Goal: Use online tool/utility: Utilize a website feature to perform a specific function

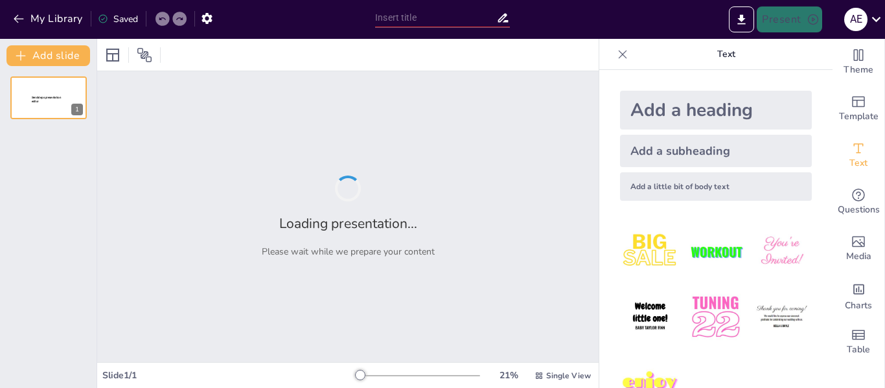
type input "Servicios Generales: Impulsando la Productividad Empresarial"
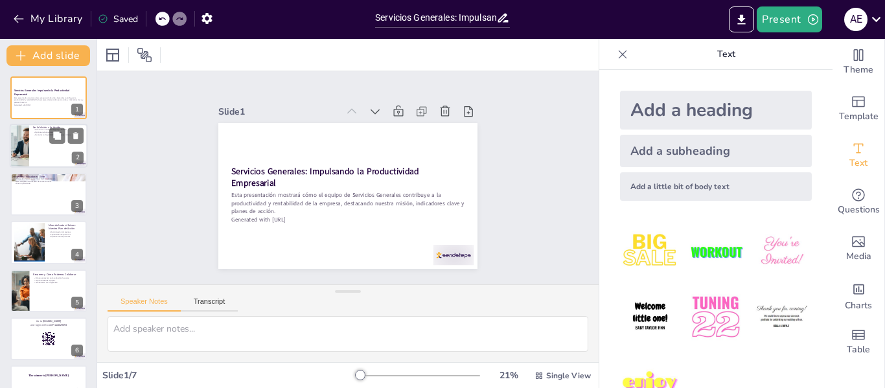
click at [43, 151] on div at bounding box center [49, 146] width 78 height 44
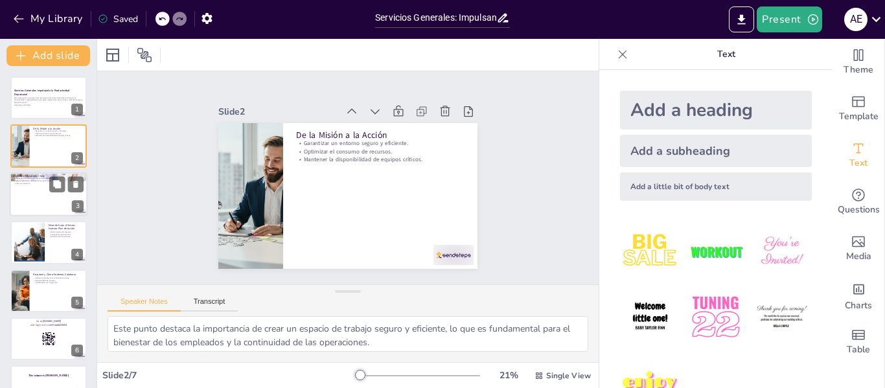
click at [40, 201] on div at bounding box center [49, 194] width 78 height 44
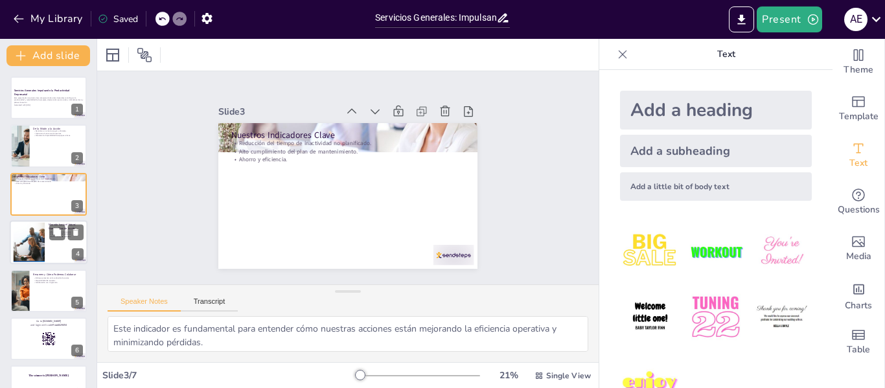
click at [32, 242] on div at bounding box center [29, 243] width 66 height 40
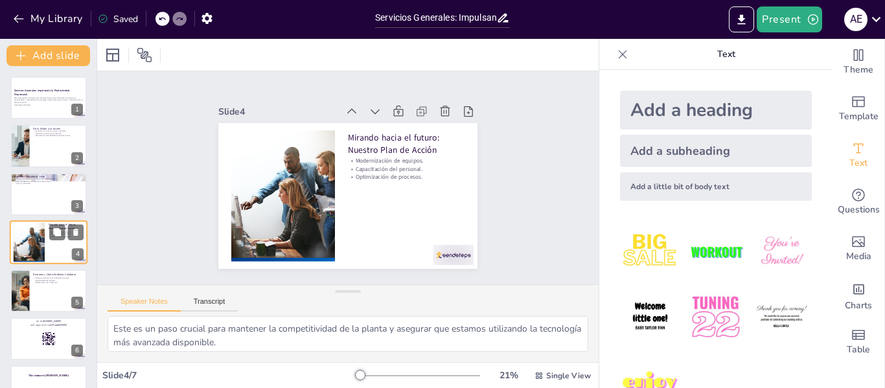
scroll to position [16, 0]
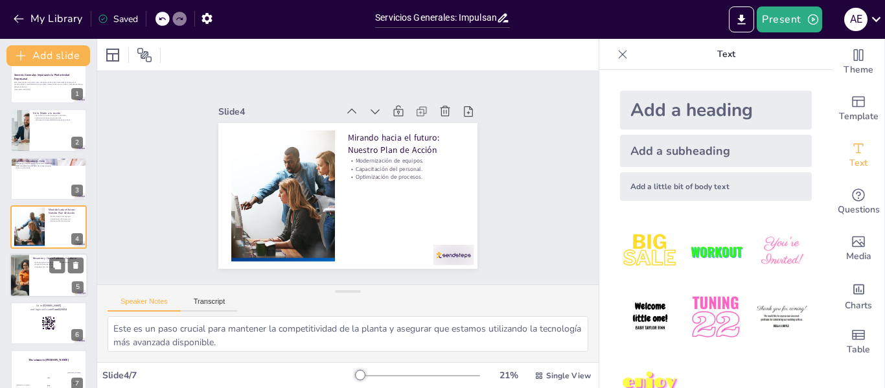
click at [24, 277] on div at bounding box center [19, 275] width 70 height 44
type textarea "Este enfoque no solo ayuda a minimizar gastos, sino que también posiciona a nue…"
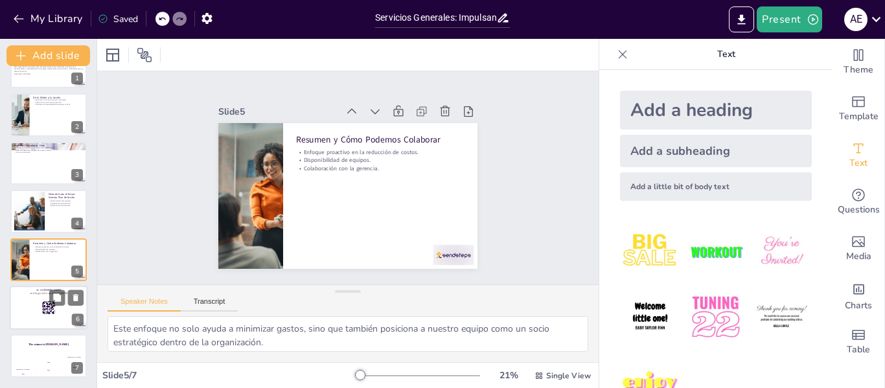
click at [24, 303] on div at bounding box center [49, 308] width 78 height 44
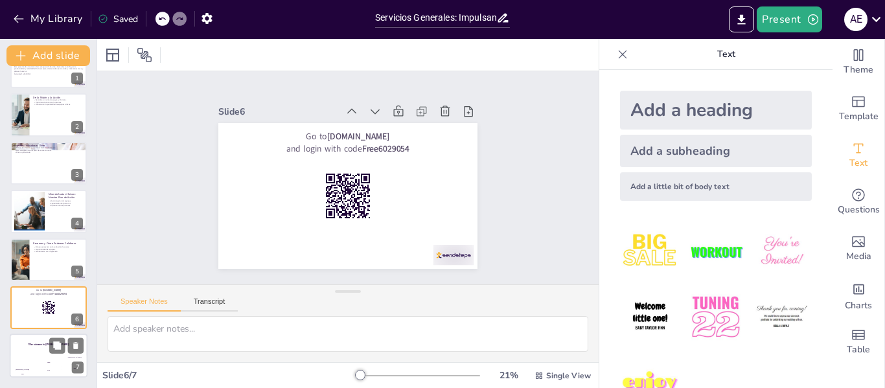
click at [26, 358] on div "Hasan 100" at bounding box center [23, 367] width 26 height 22
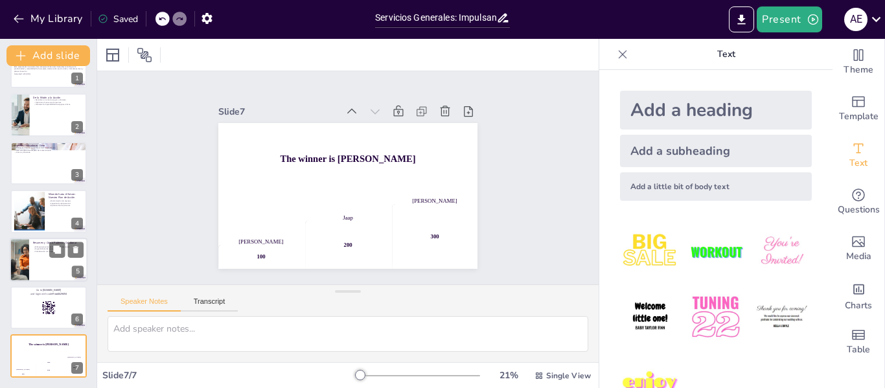
click at [34, 260] on div at bounding box center [49, 260] width 78 height 44
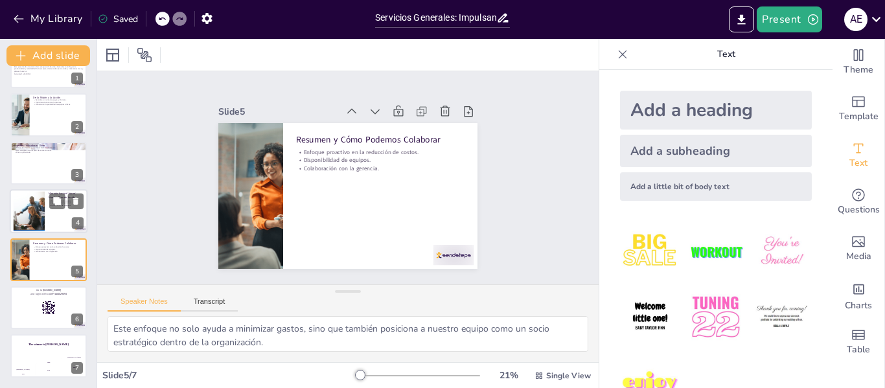
click at [24, 209] on div at bounding box center [29, 212] width 66 height 40
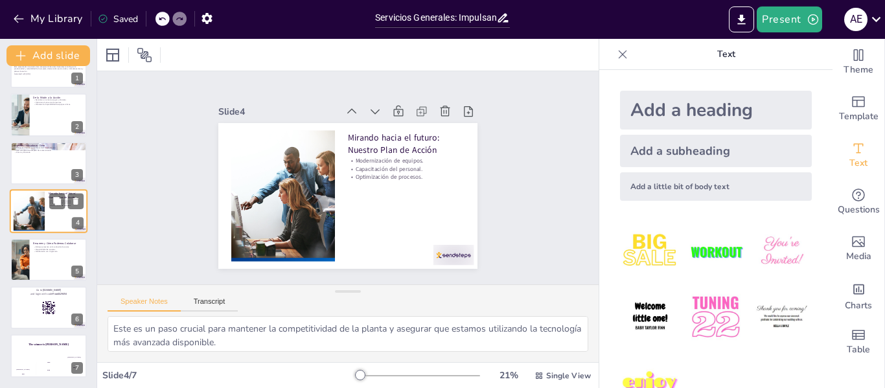
scroll to position [16, 0]
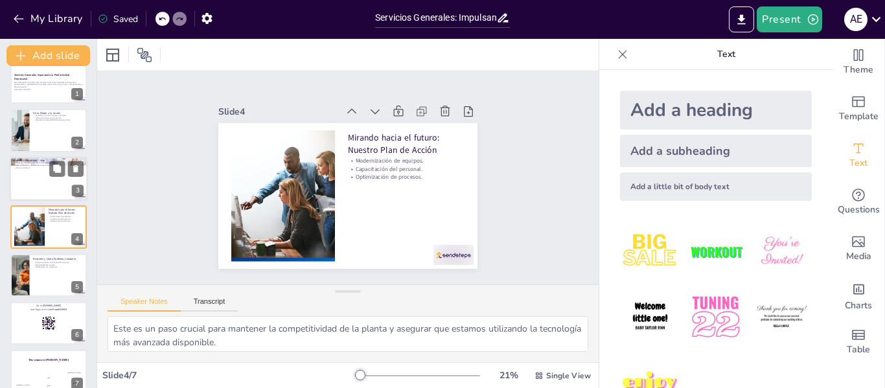
click at [30, 170] on div at bounding box center [49, 179] width 78 height 44
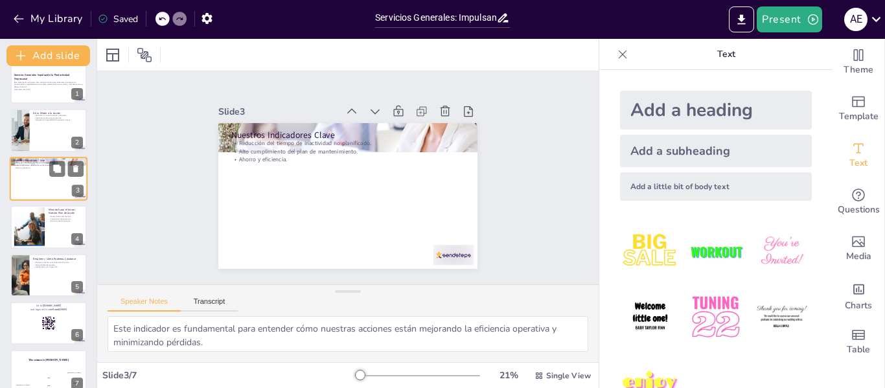
scroll to position [0, 0]
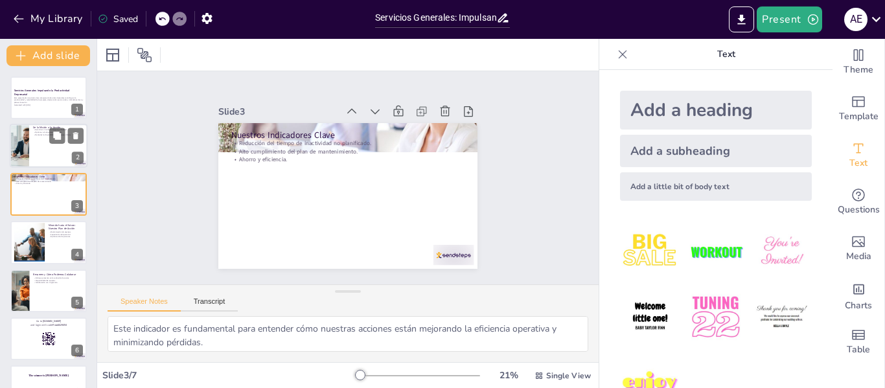
click at [36, 150] on div at bounding box center [49, 146] width 78 height 44
type textarea "Este punto destaca la importancia de crear un espacio de trabajo seguro y efici…"
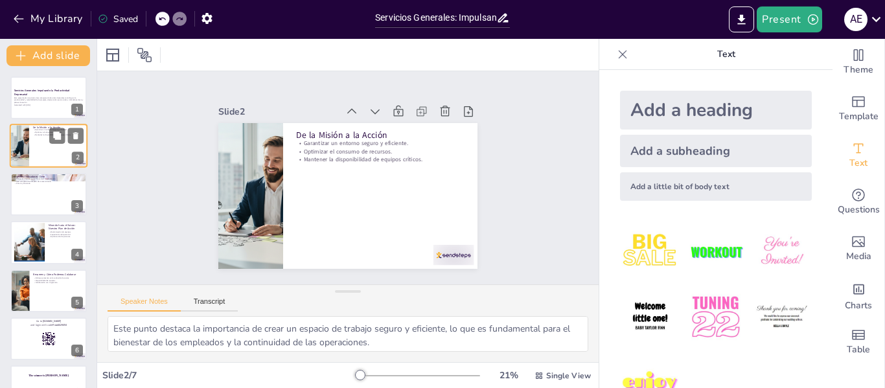
click at [36, 150] on div at bounding box center [49, 146] width 78 height 44
click at [745, 19] on icon "Export to PowerPoint" at bounding box center [742, 19] width 8 height 10
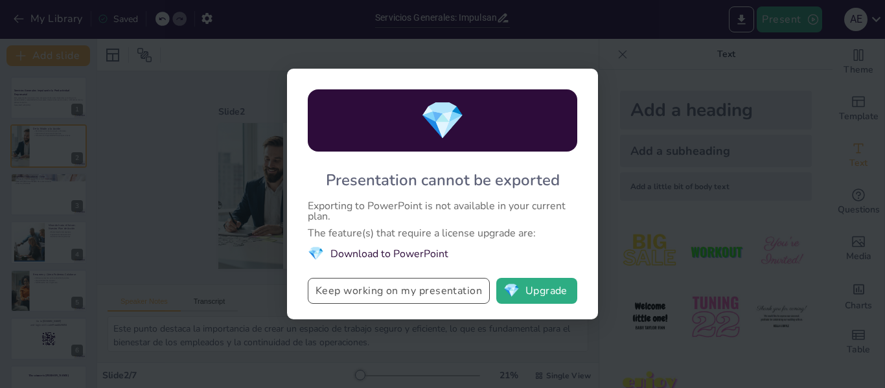
click at [388, 281] on button "Keep working on my presentation" at bounding box center [399, 291] width 182 height 26
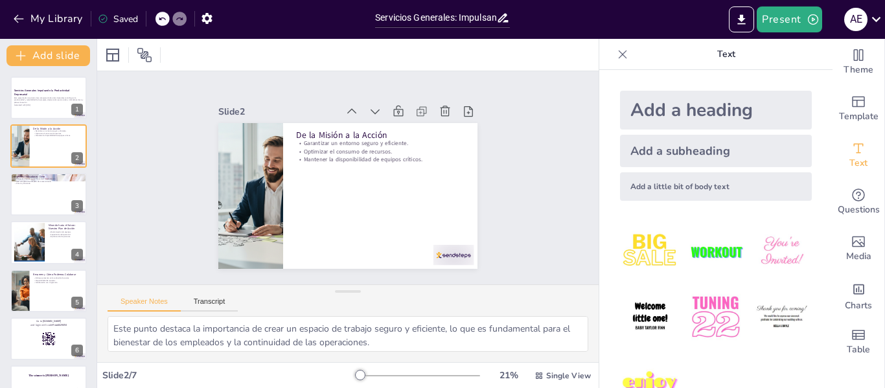
click at [595, 33] on div "Present a E" at bounding box center [700, 19] width 369 height 39
click at [747, 16] on icon "Export to PowerPoint" at bounding box center [742, 20] width 14 height 14
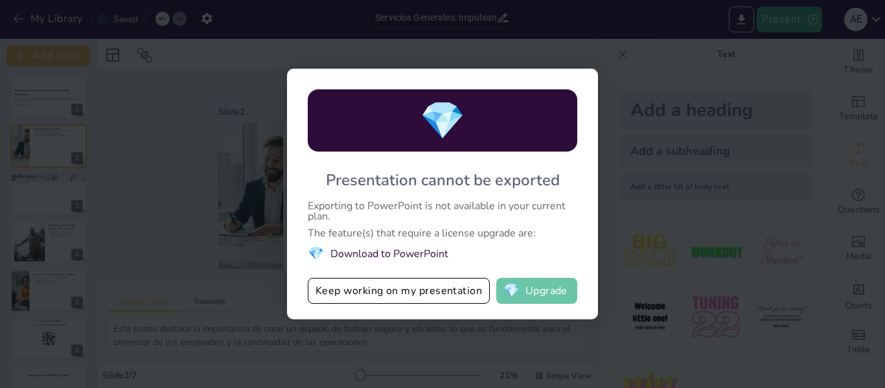
click at [510, 301] on button "💎 Upgrade" at bounding box center [536, 291] width 81 height 26
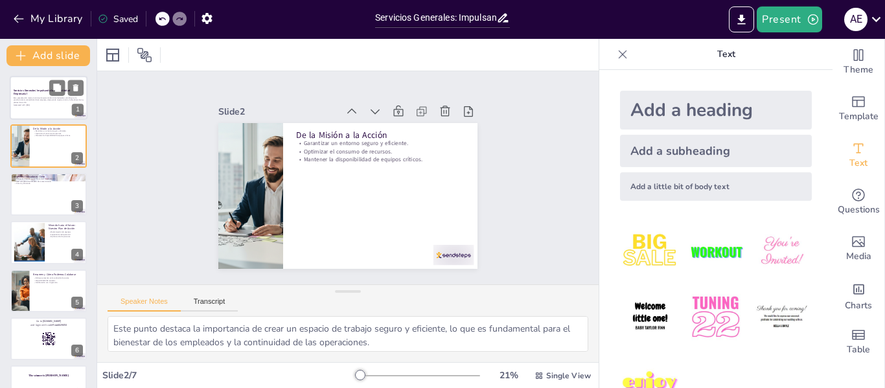
click at [37, 106] on div "Esta presentación mostrará cómo el equipo de Servicios Generales contribuye a l…" at bounding box center [49, 101] width 70 height 11
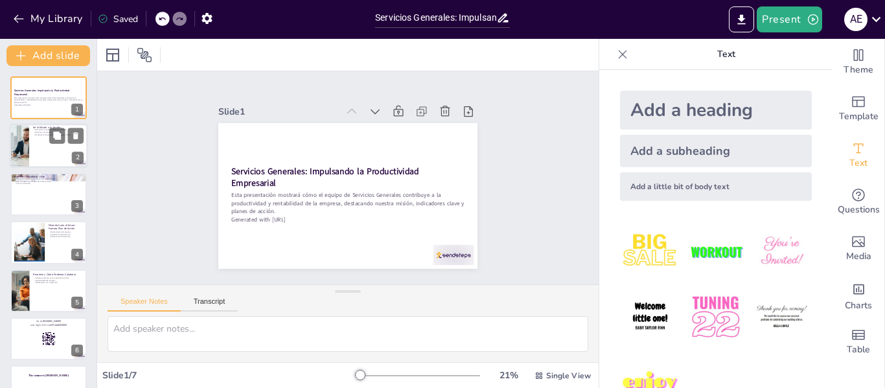
click at [35, 150] on div at bounding box center [49, 146] width 78 height 44
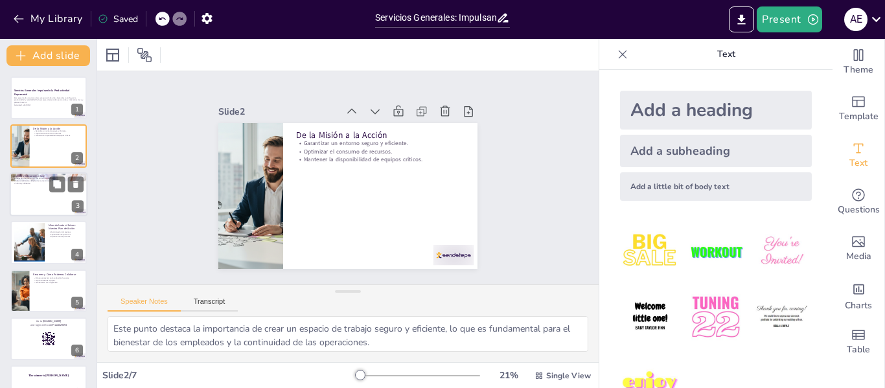
click at [32, 211] on div at bounding box center [49, 194] width 78 height 44
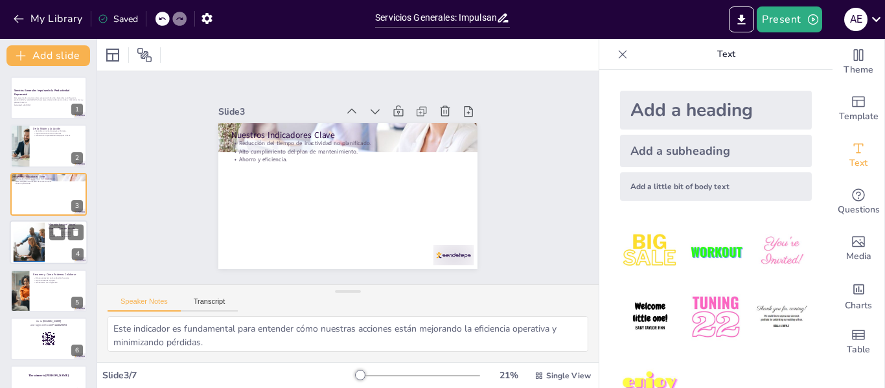
click at [25, 253] on div at bounding box center [29, 243] width 66 height 40
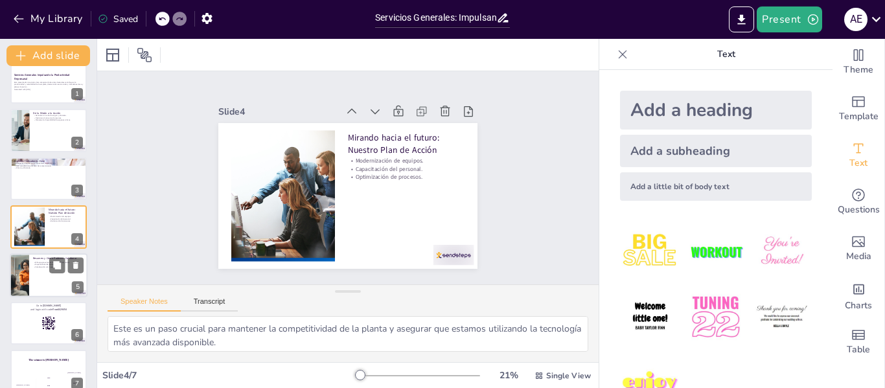
click at [24, 288] on div at bounding box center [19, 275] width 70 height 44
type textarea "Este enfoque no solo ayuda a minimizar gastos, sino que también posiciona a nue…"
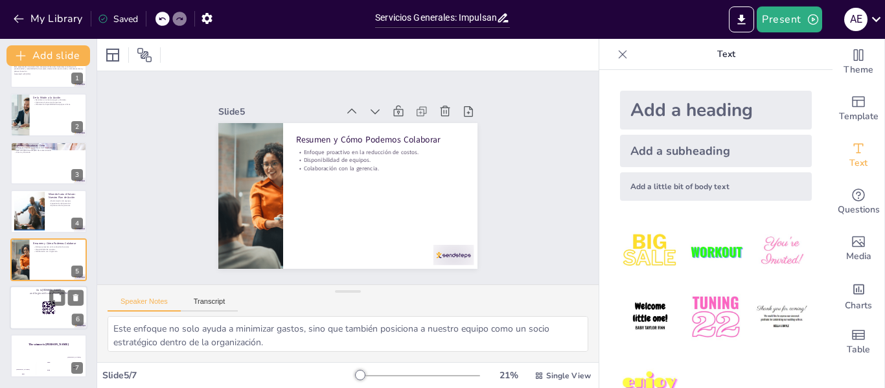
click at [19, 305] on div at bounding box center [49, 308] width 78 height 44
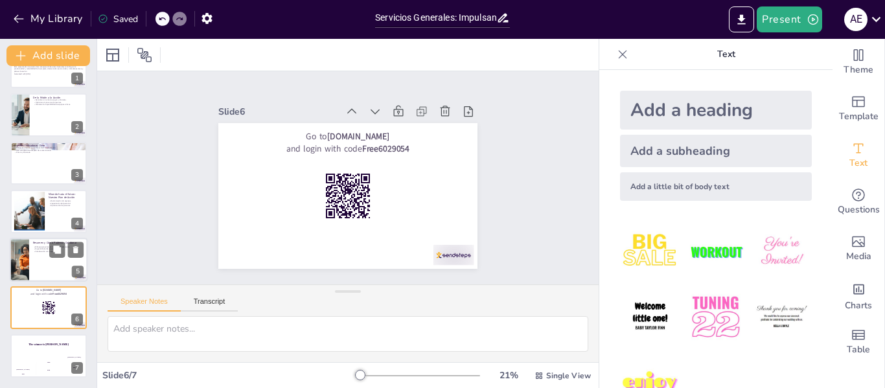
click at [21, 251] on div at bounding box center [19, 260] width 70 height 44
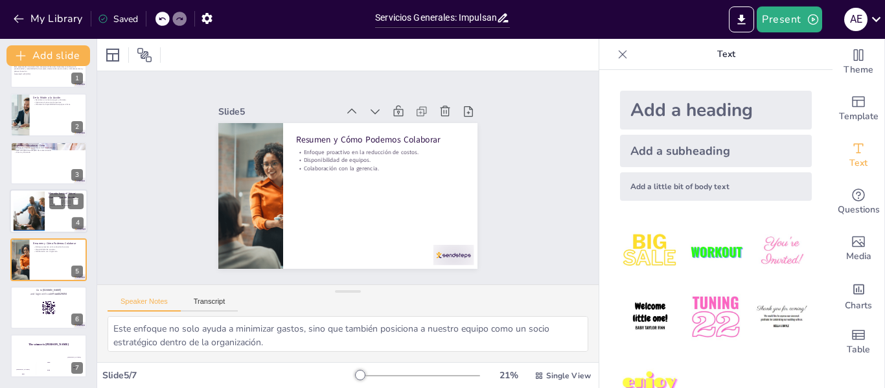
click at [27, 196] on div at bounding box center [29, 212] width 66 height 40
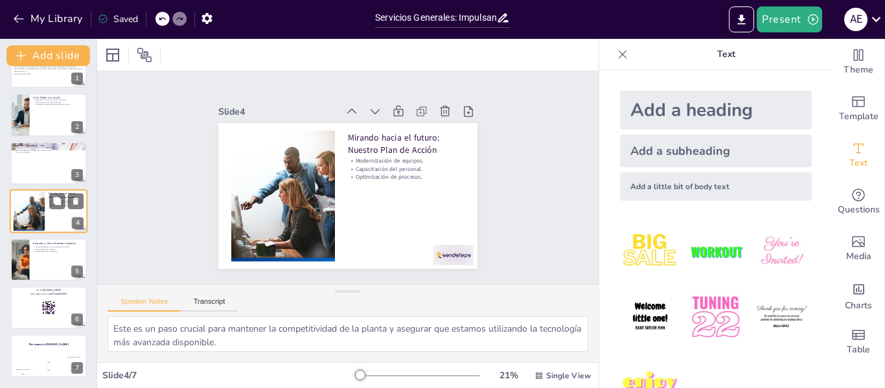
scroll to position [16, 0]
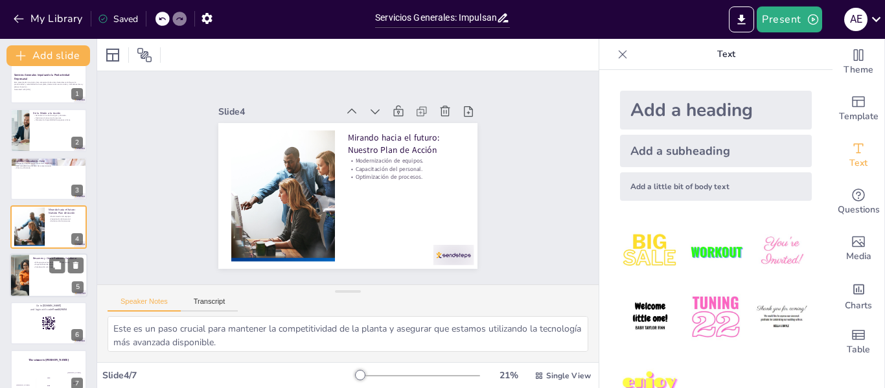
click at [15, 268] on div at bounding box center [19, 275] width 70 height 44
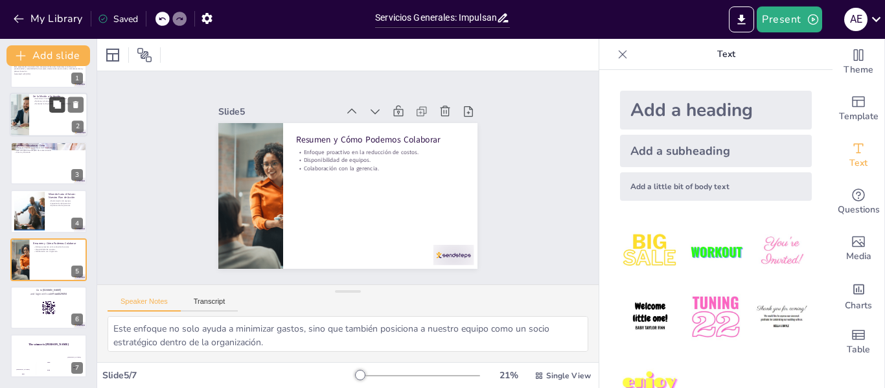
click at [49, 111] on button at bounding box center [57, 105] width 16 height 16
type textarea "Este punto destaca la importancia de crear un espacio de trabajo seguro y efici…"
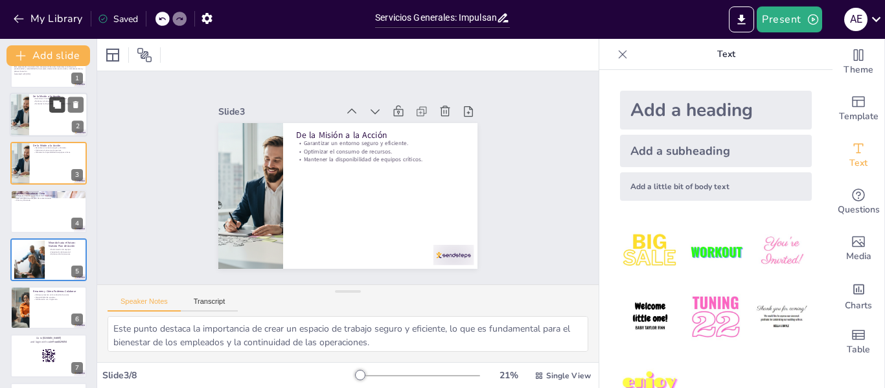
scroll to position [0, 0]
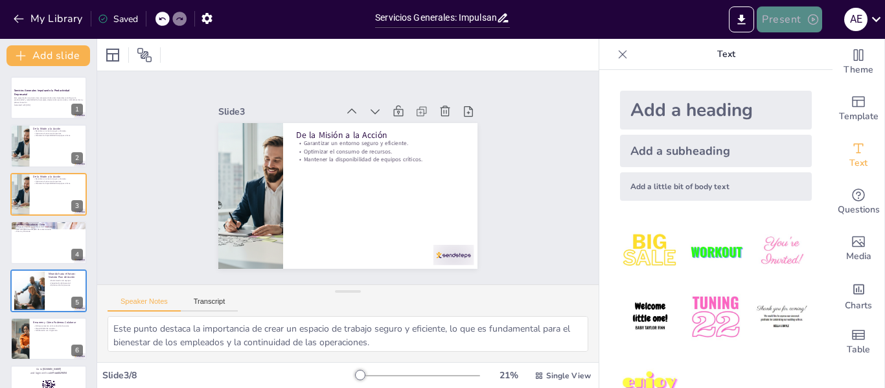
click at [779, 26] on button "Present" at bounding box center [789, 19] width 65 height 26
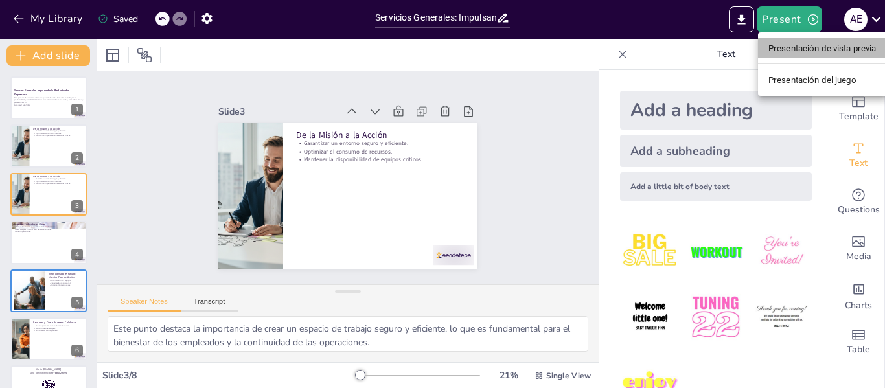
click at [775, 49] on font "Presentación de vista previa" at bounding box center [822, 48] width 108 height 10
